Goal: Contribute content

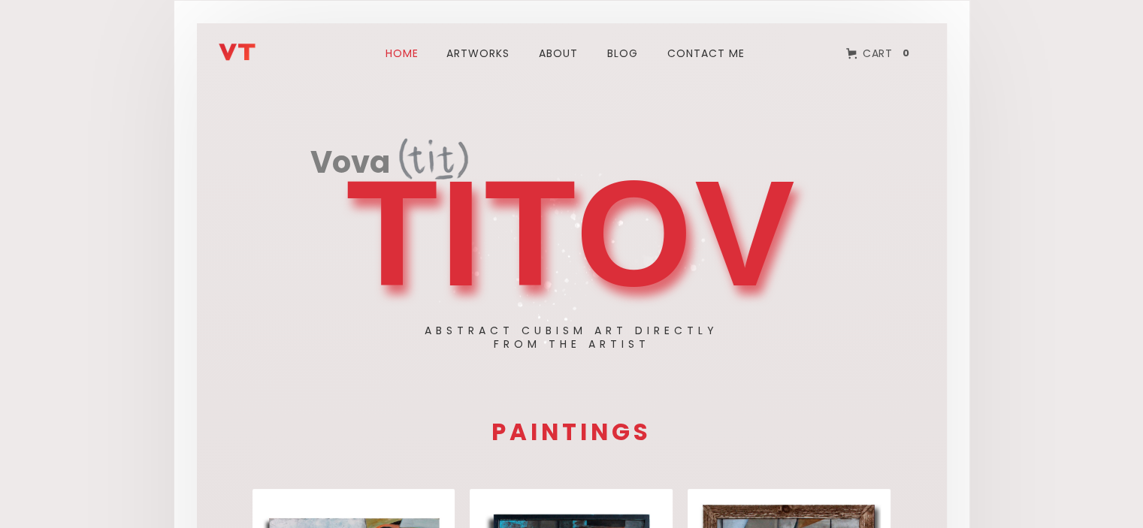
scroll to position [18, 0]
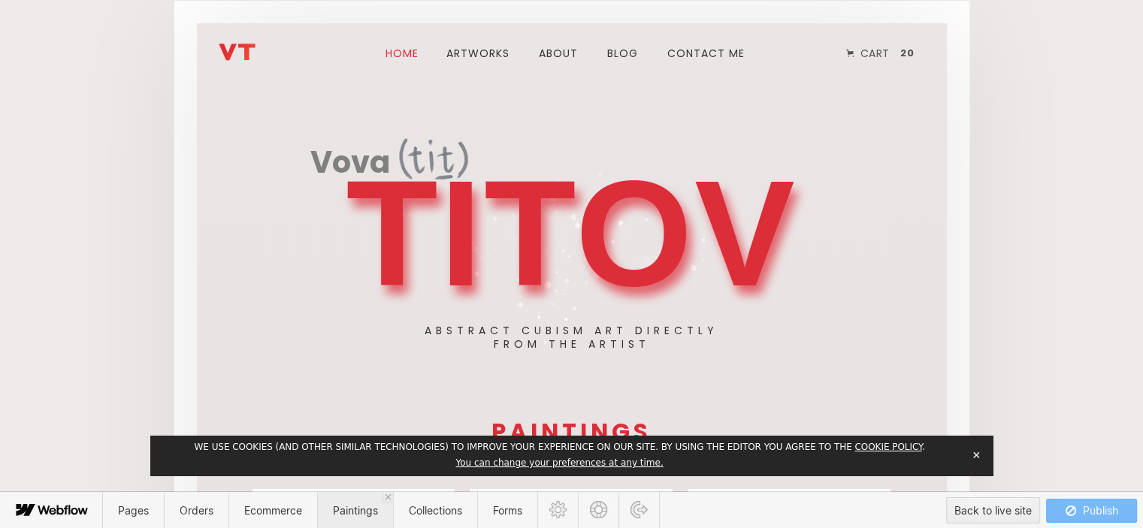
click at [341, 516] on span "Paintings" at bounding box center [355, 510] width 45 height 13
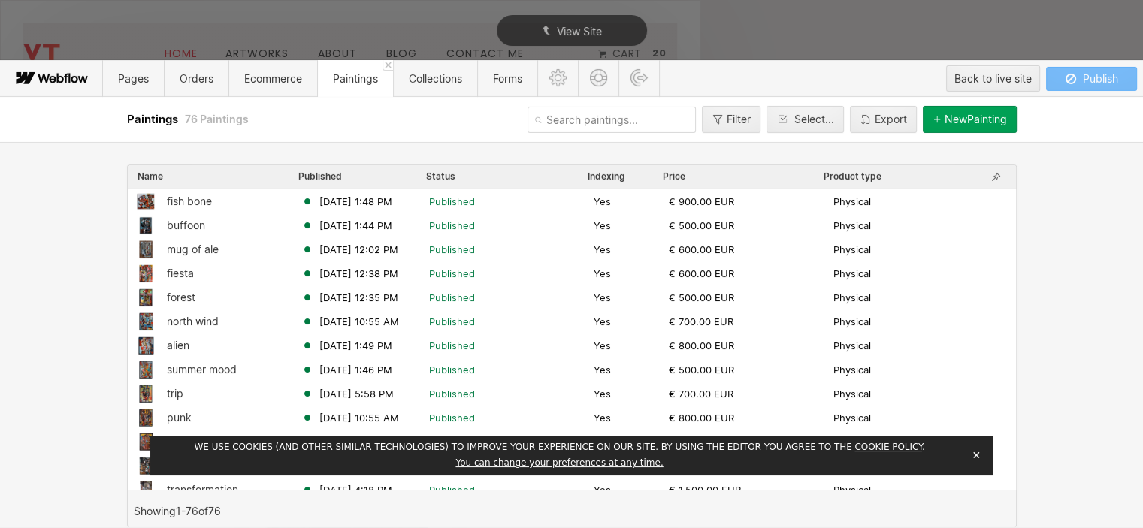
click at [974, 454] on button "✕" at bounding box center [976, 455] width 21 height 23
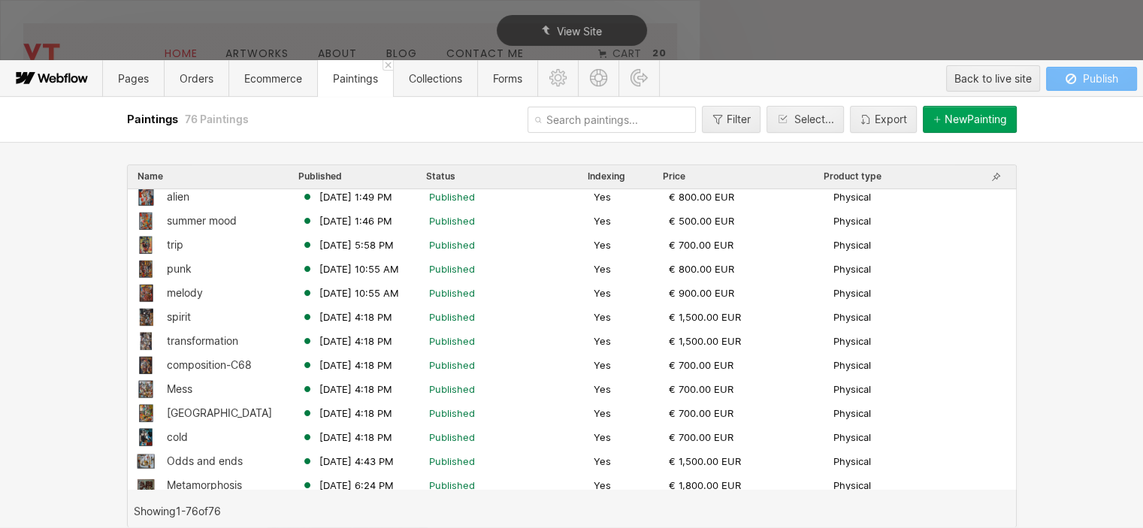
scroll to position [150, 0]
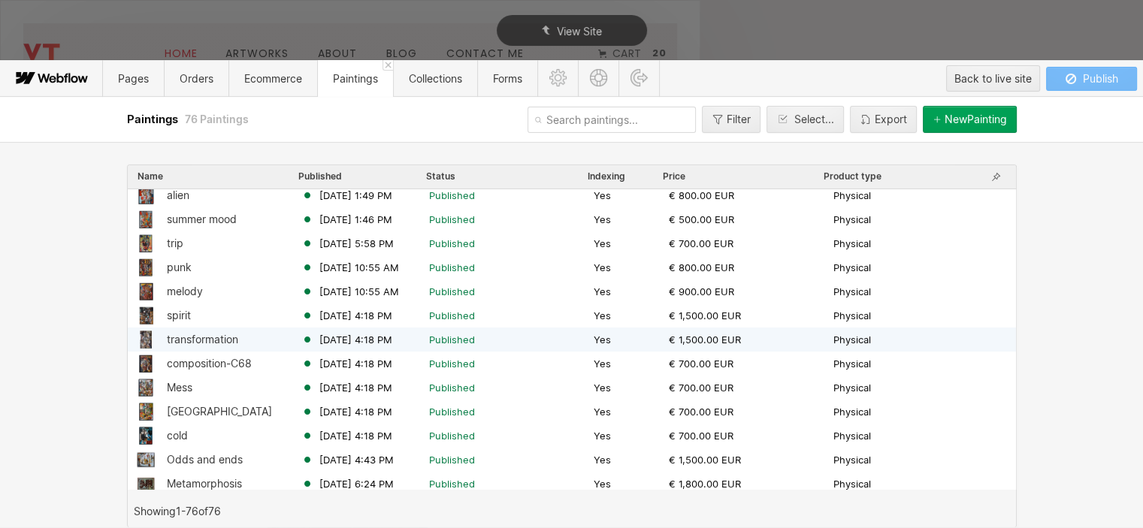
click at [213, 337] on div "transformation" at bounding box center [202, 340] width 71 height 12
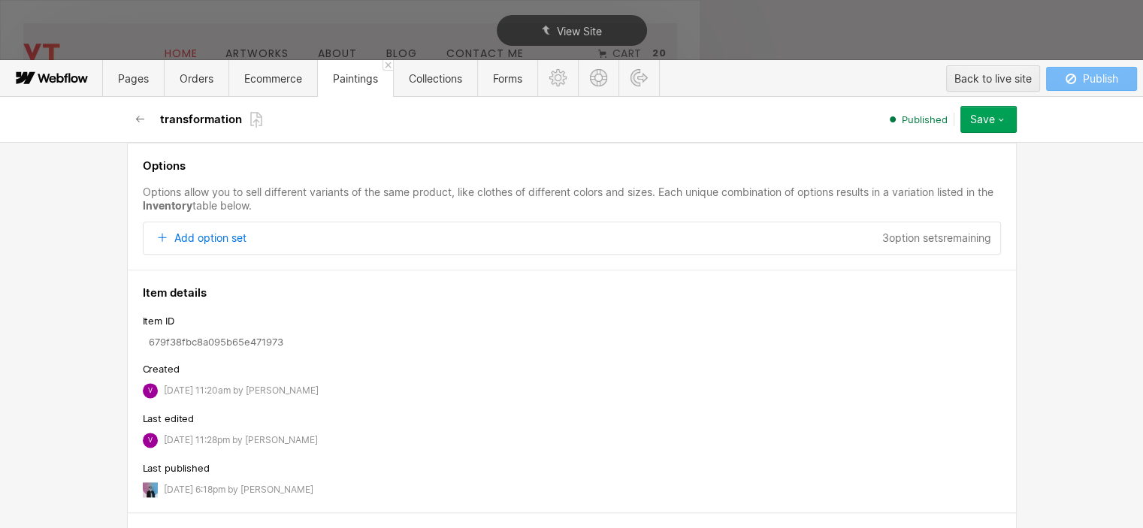
scroll to position [2017, 0]
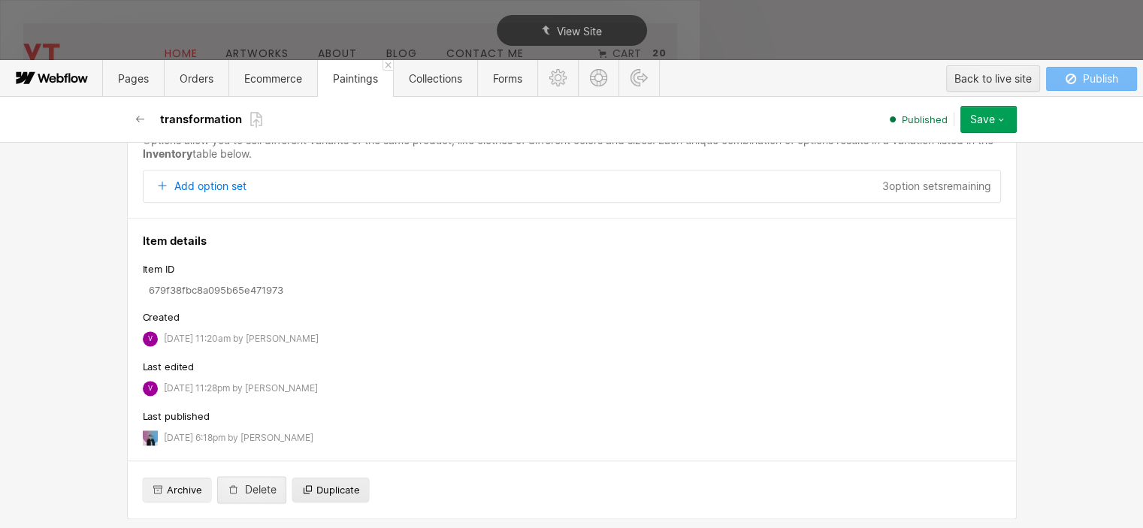
click at [327, 490] on span "Duplicate" at bounding box center [338, 490] width 44 height 14
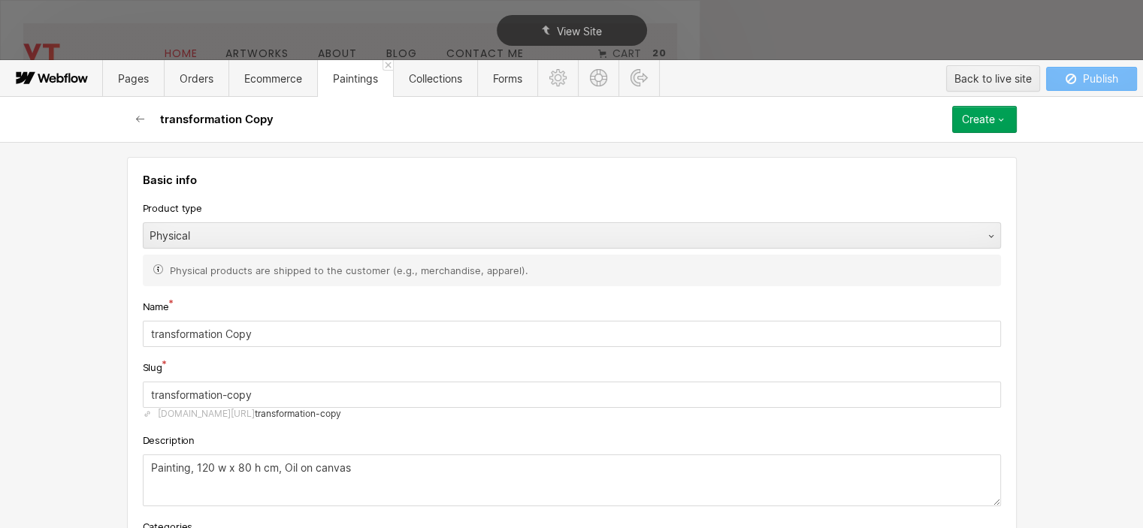
drag, startPoint x: 279, startPoint y: 329, endPoint x: 57, endPoint y: 329, distance: 221.7
click at [57, 329] on div "Basic info Product type Physical Physical products are shipped to the customer …" at bounding box center [571, 335] width 1143 height 386
type input "city ​​symphony"
type input "city-symphony"
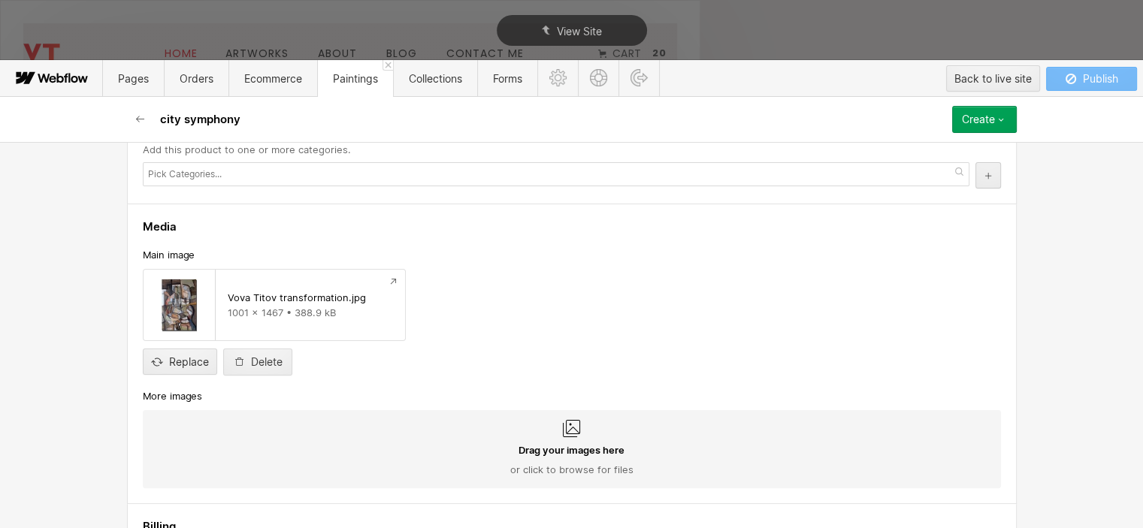
scroll to position [451, 0]
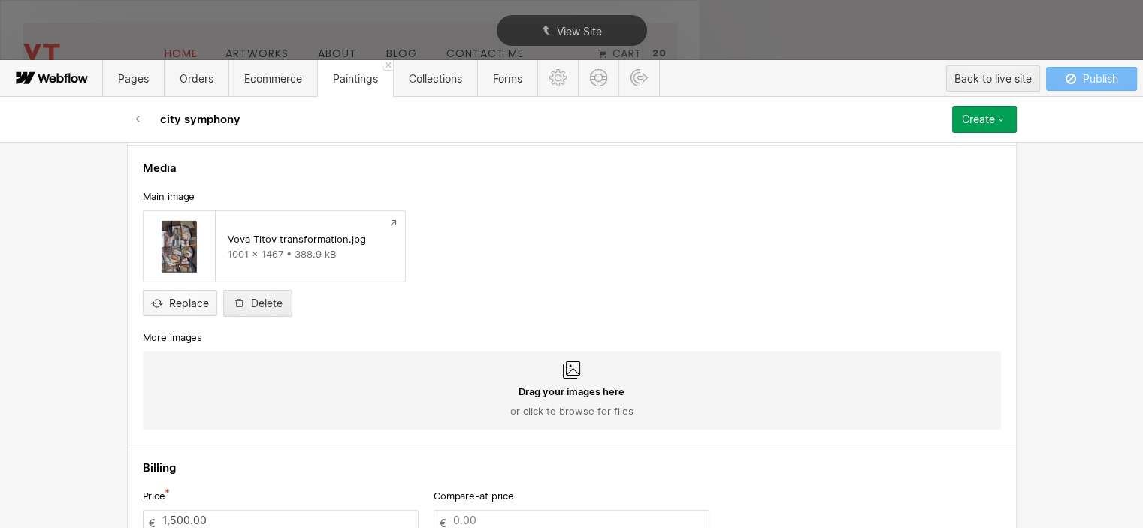
type input "city ​​symphony"
click at [193, 301] on input "file" at bounding box center [180, 291] width 73 height 50
type input "C:\fakepath\Vova Titov city ​​symphony.jpg"
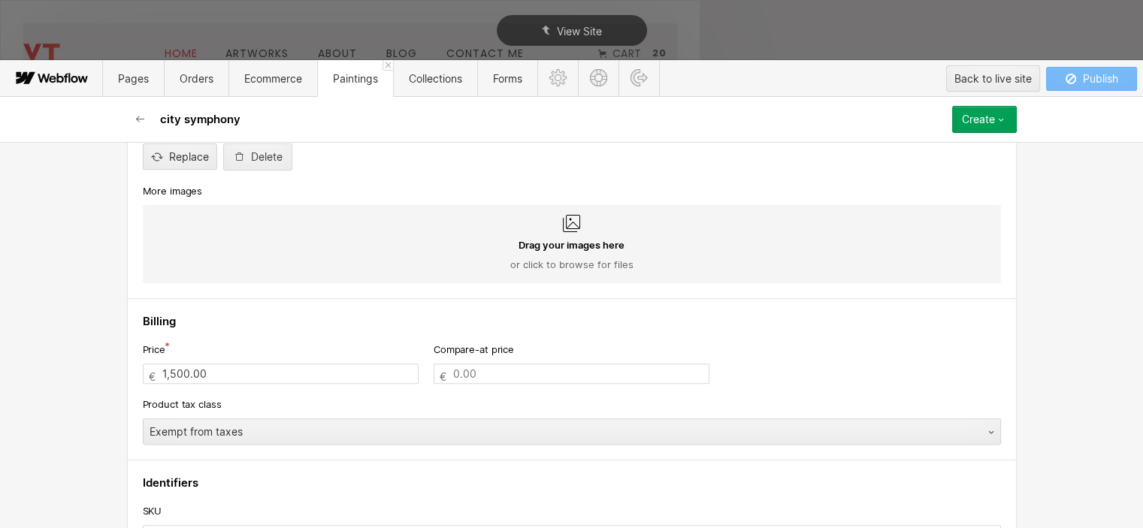
scroll to position [676, 0]
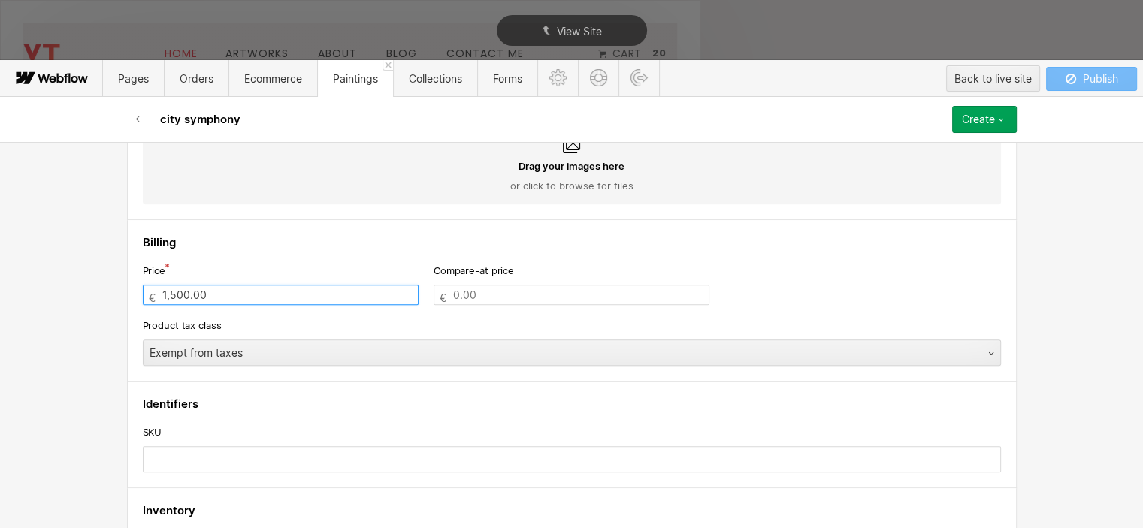
drag, startPoint x: 225, startPoint y: 293, endPoint x: 50, endPoint y: 292, distance: 175.1
click at [50, 292] on div "Basic info Product type Physical Physical products are shipped to the customer …" at bounding box center [571, 335] width 1143 height 386
type input "900.00"
click at [334, 400] on h4 "Identifiers" at bounding box center [572, 404] width 858 height 15
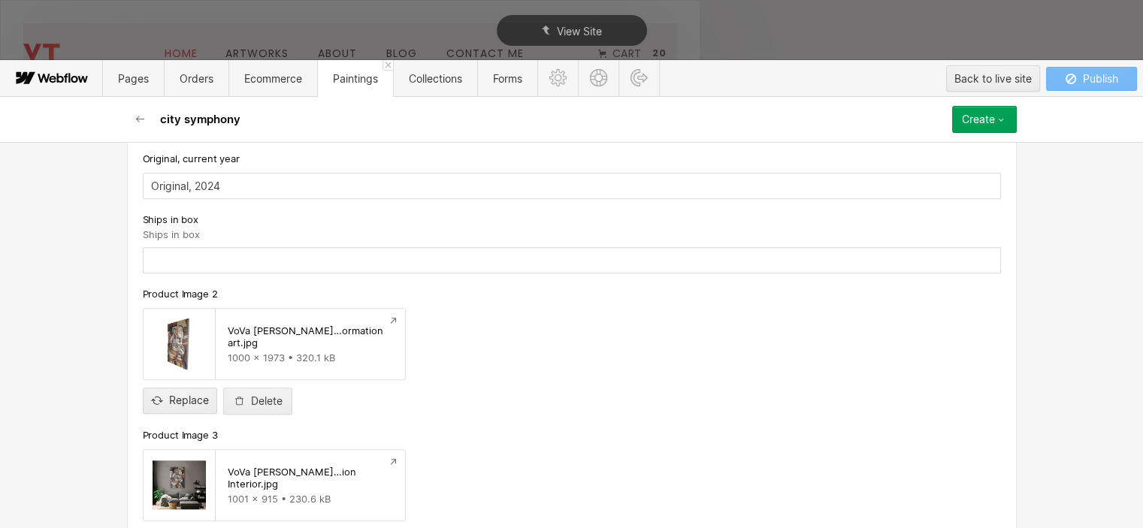
scroll to position [1428, 0]
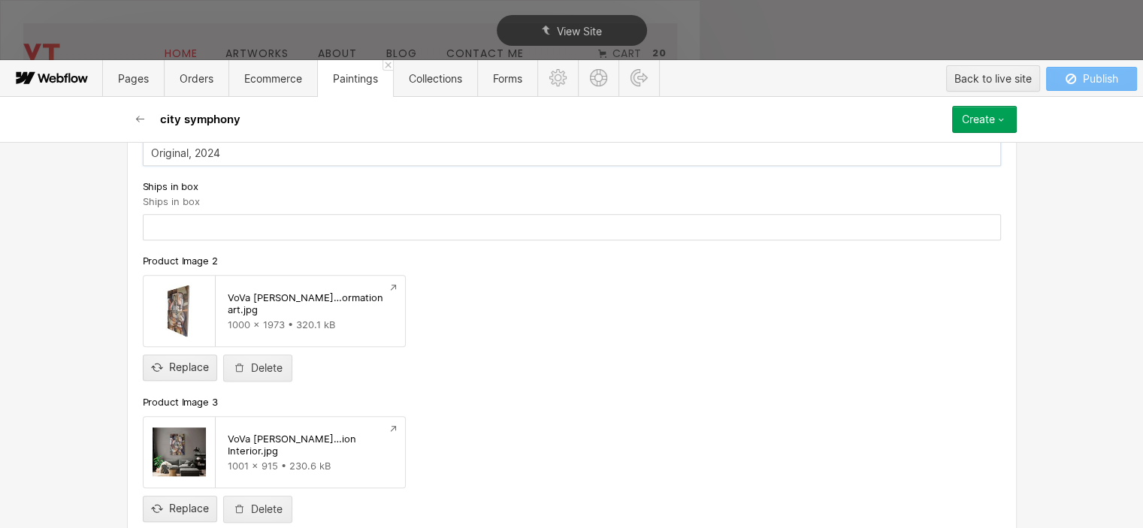
click at [225, 151] on input "Original, 2024" at bounding box center [572, 153] width 858 height 26
type input "Original, 2025"
click at [186, 362] on input "file" at bounding box center [180, 356] width 73 height 50
type input "C:\fakepath\Vova Titov city ​​symphony 1.jpg"
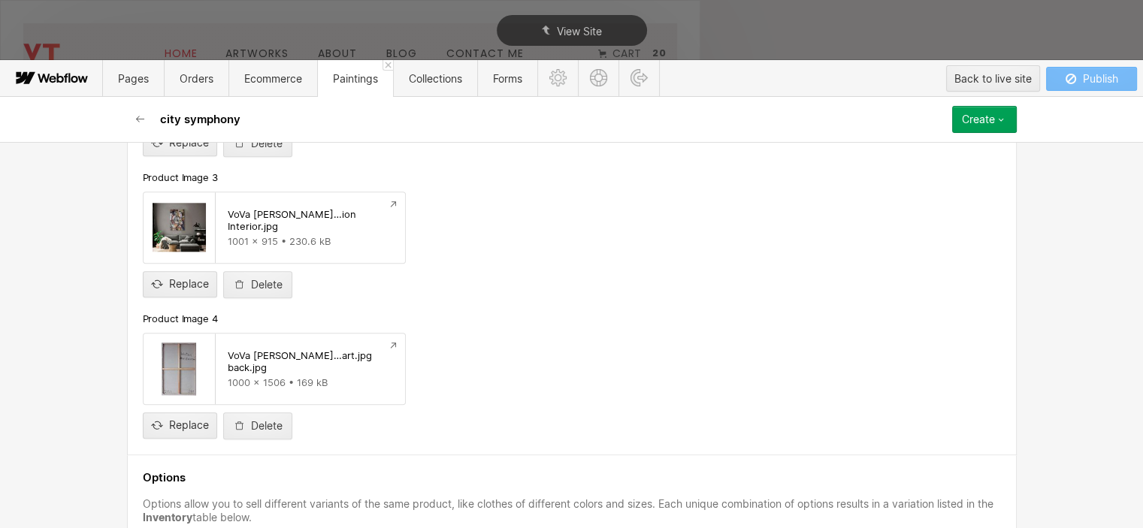
scroll to position [1654, 0]
click at [192, 277] on input "file" at bounding box center [180, 272] width 73 height 50
type input "C:\fakepath\Vova Titov city ​​symphony interior.jpg"
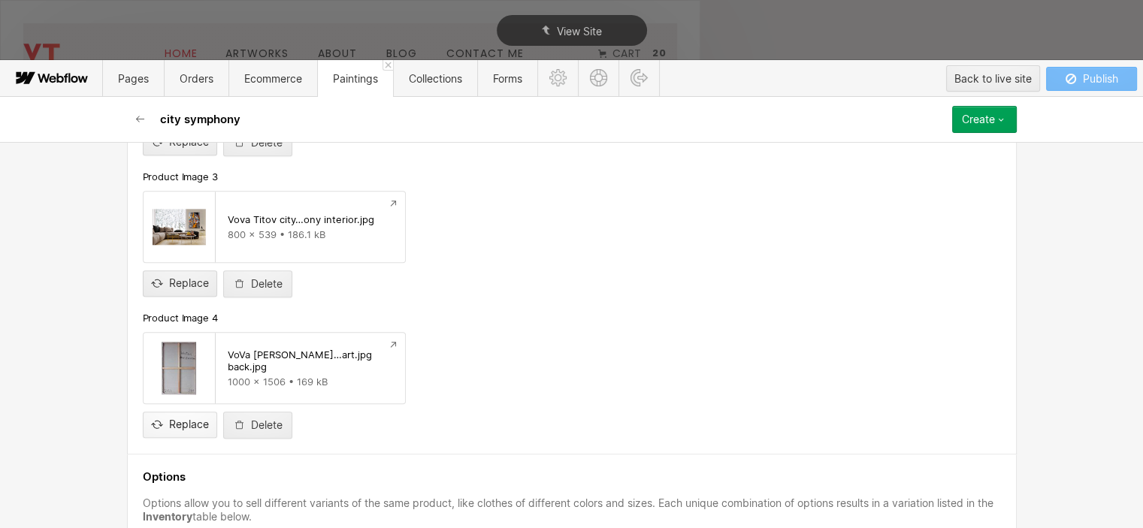
click at [180, 416] on input "file" at bounding box center [180, 413] width 73 height 50
type input "C:\fakepath\Vova Titov city ​​symphony back.jpg"
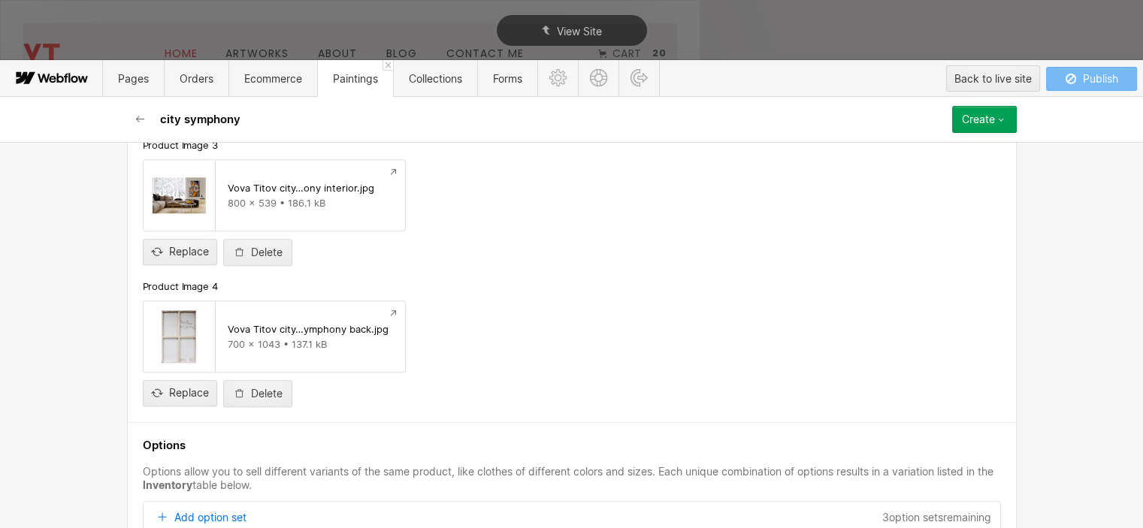
scroll to position [1717, 0]
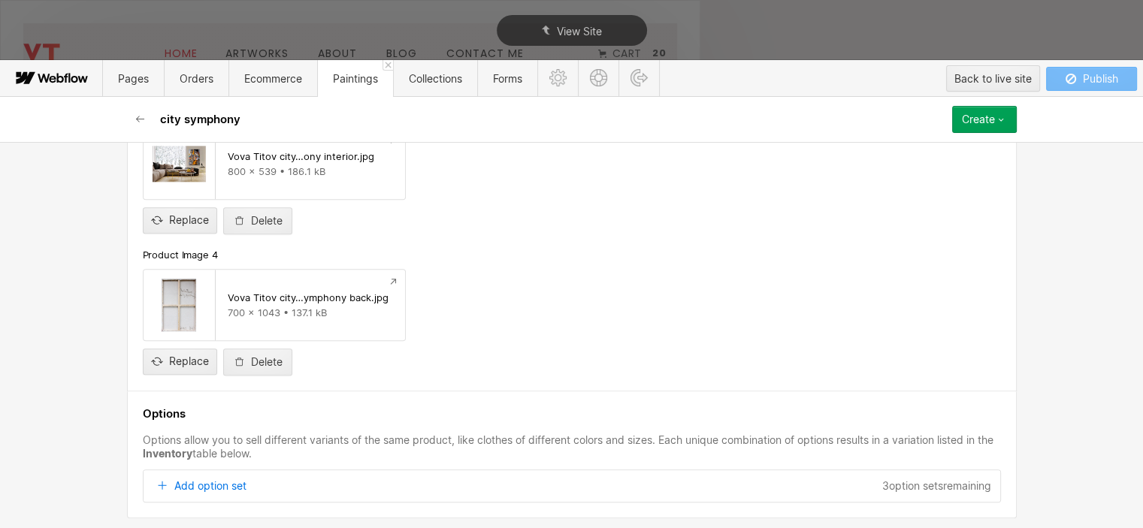
click at [984, 112] on button "Create" at bounding box center [984, 119] width 65 height 27
click at [920, 168] on span "Publish now" at bounding box center [904, 170] width 51 height 14
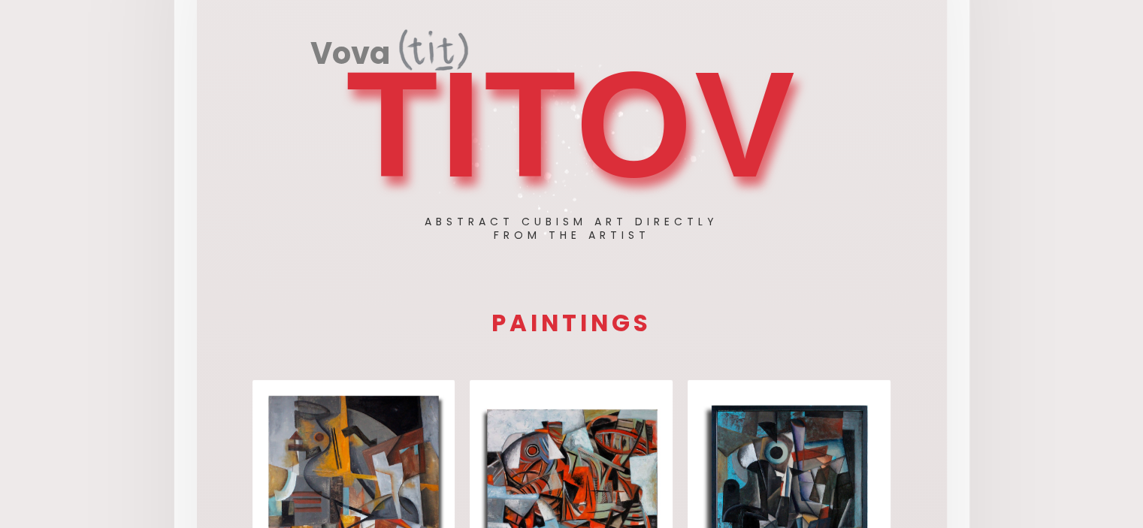
scroll to position [376, 0]
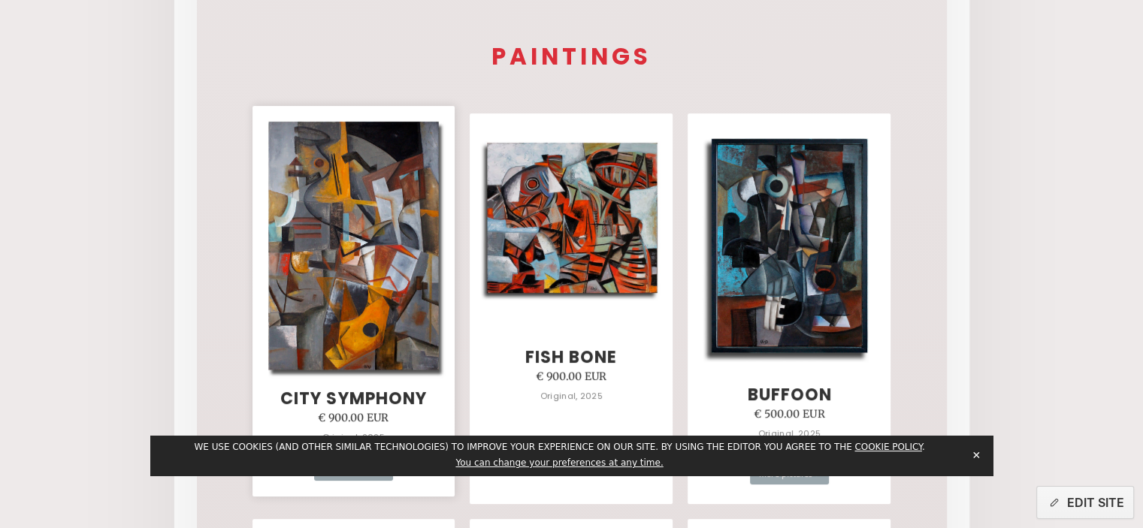
click at [365, 267] on img at bounding box center [353, 246] width 183 height 264
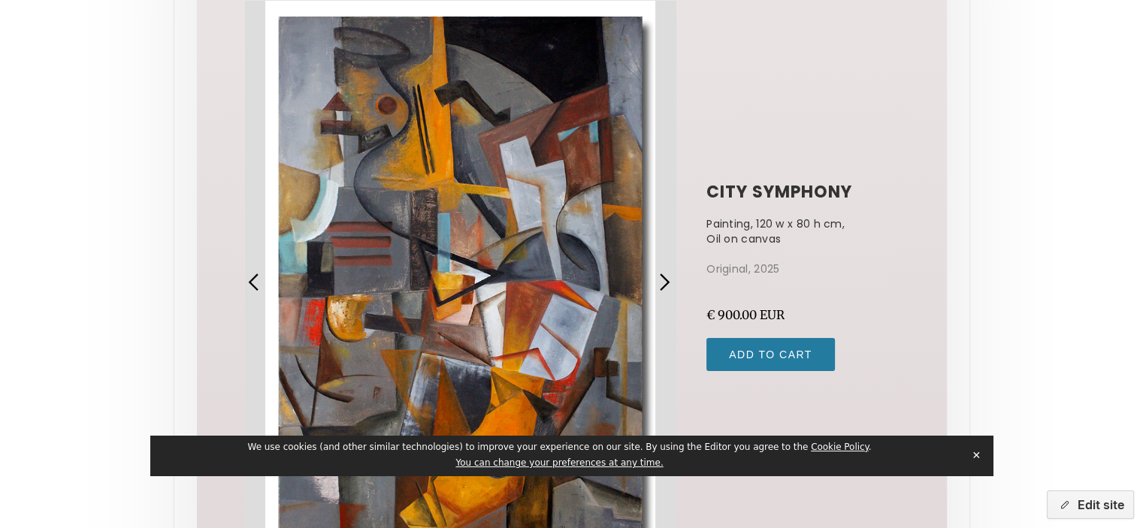
click at [668, 282] on div "next slide" at bounding box center [665, 283] width 20 height 20
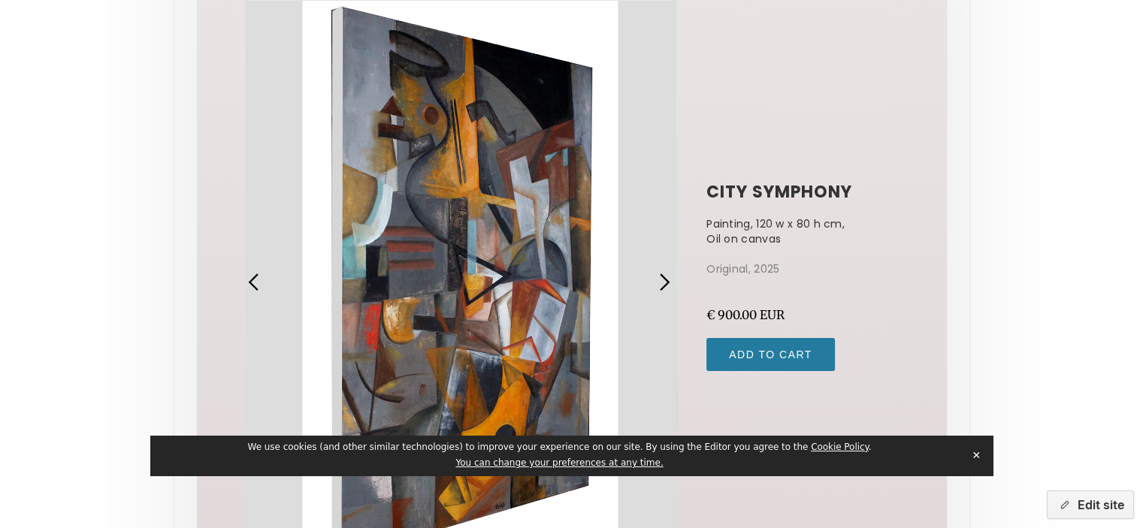
click at [667, 282] on div "next slide" at bounding box center [665, 283] width 20 height 20
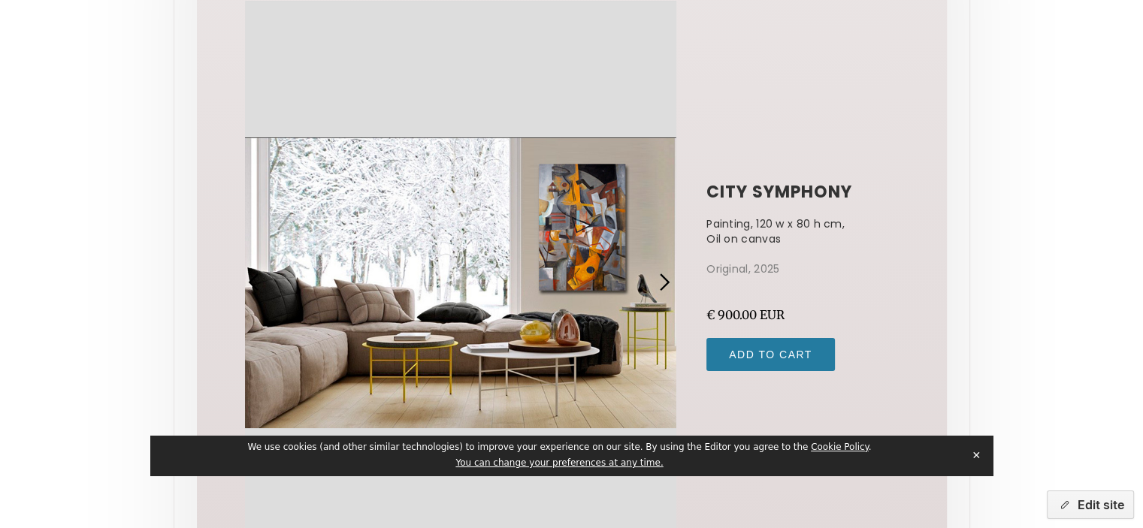
click at [667, 282] on div "next slide" at bounding box center [665, 283] width 20 height 20
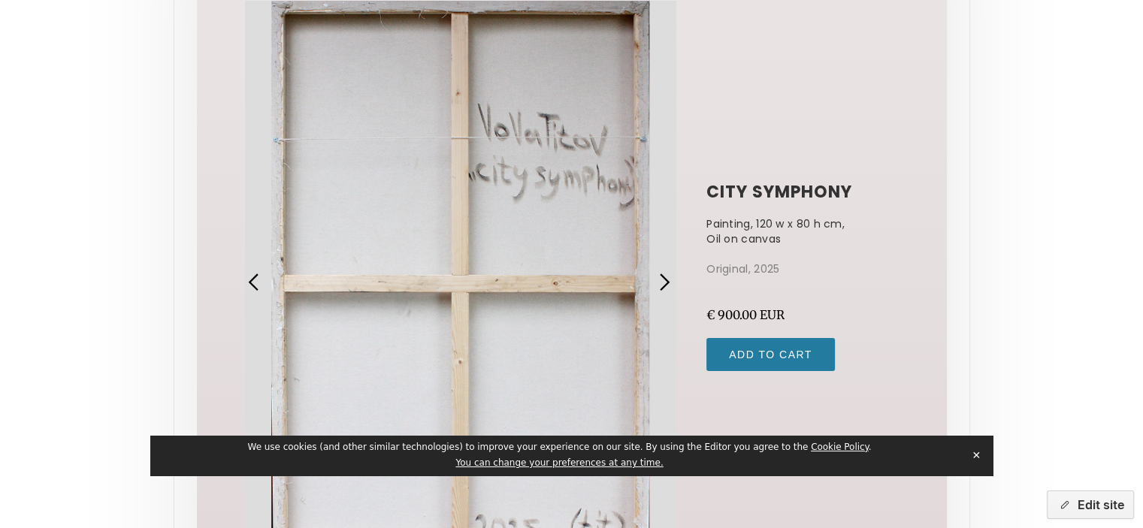
click at [667, 282] on div "next slide" at bounding box center [665, 283] width 20 height 20
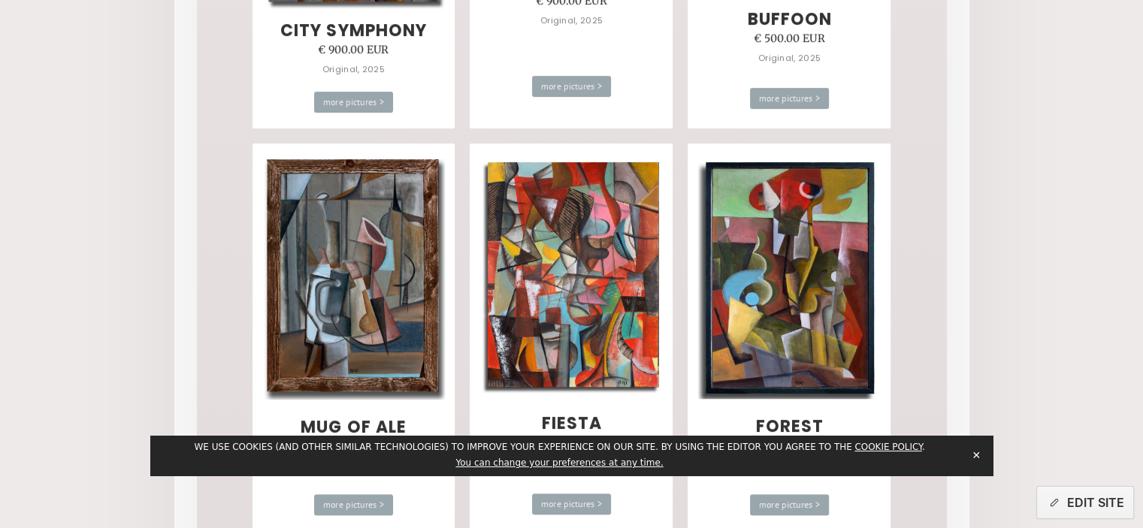
scroll to position [376, 0]
